Goal: Transaction & Acquisition: Purchase product/service

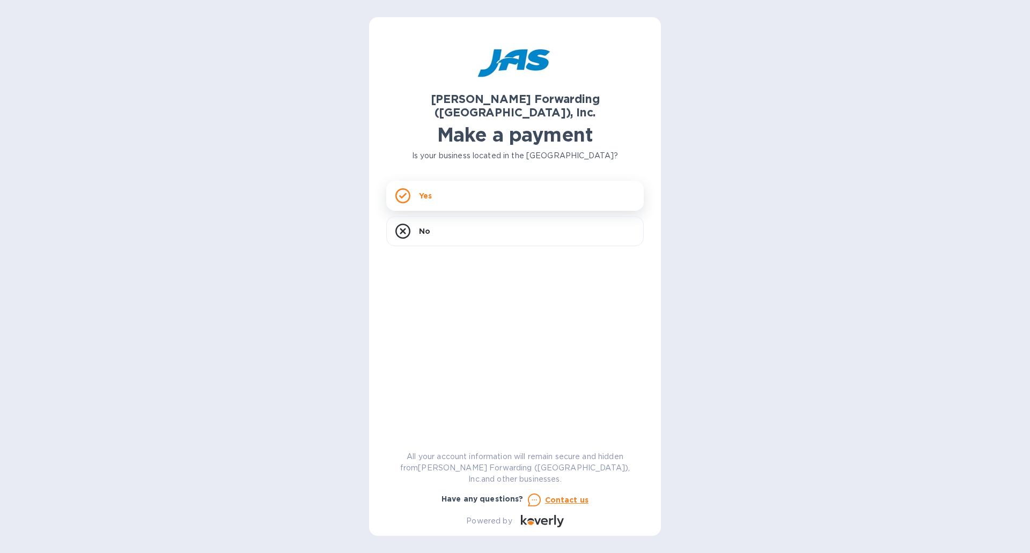
click at [455, 181] on div "Yes" at bounding box center [514, 196] width 257 height 30
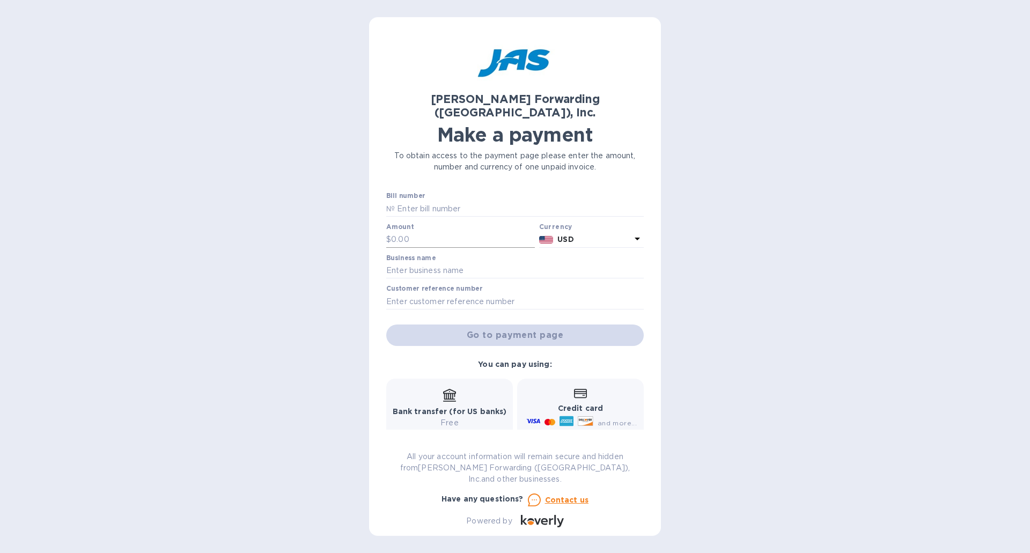
click at [444, 232] on input "text" at bounding box center [463, 240] width 144 height 16
type input "1"
click at [448, 201] on input "text" at bounding box center [519, 209] width 249 height 16
type input "1"
click at [497, 263] on input "text" at bounding box center [514, 271] width 257 height 16
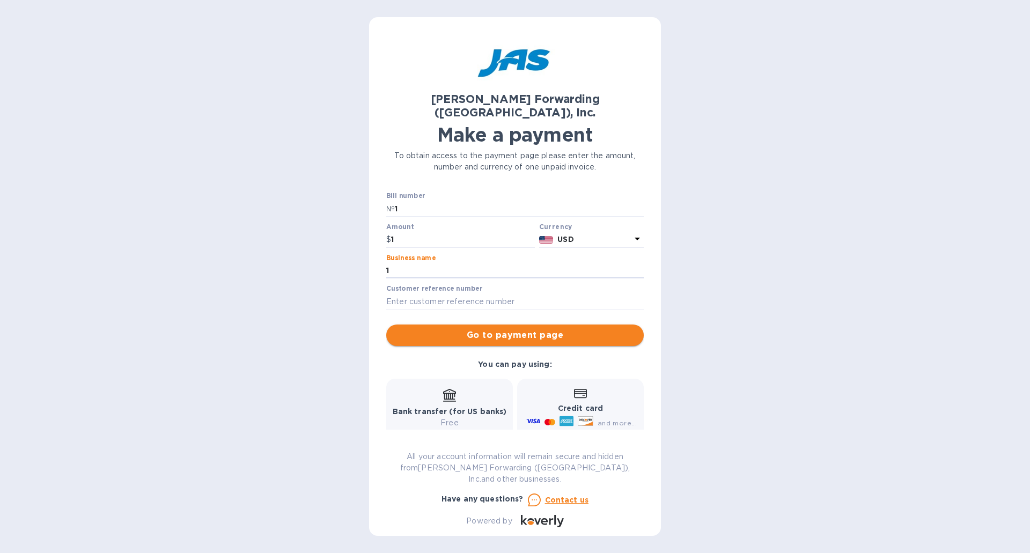
type input "1"
click at [529, 329] on span "Go to payment page" at bounding box center [515, 335] width 240 height 13
